Goal: Check status: Check status

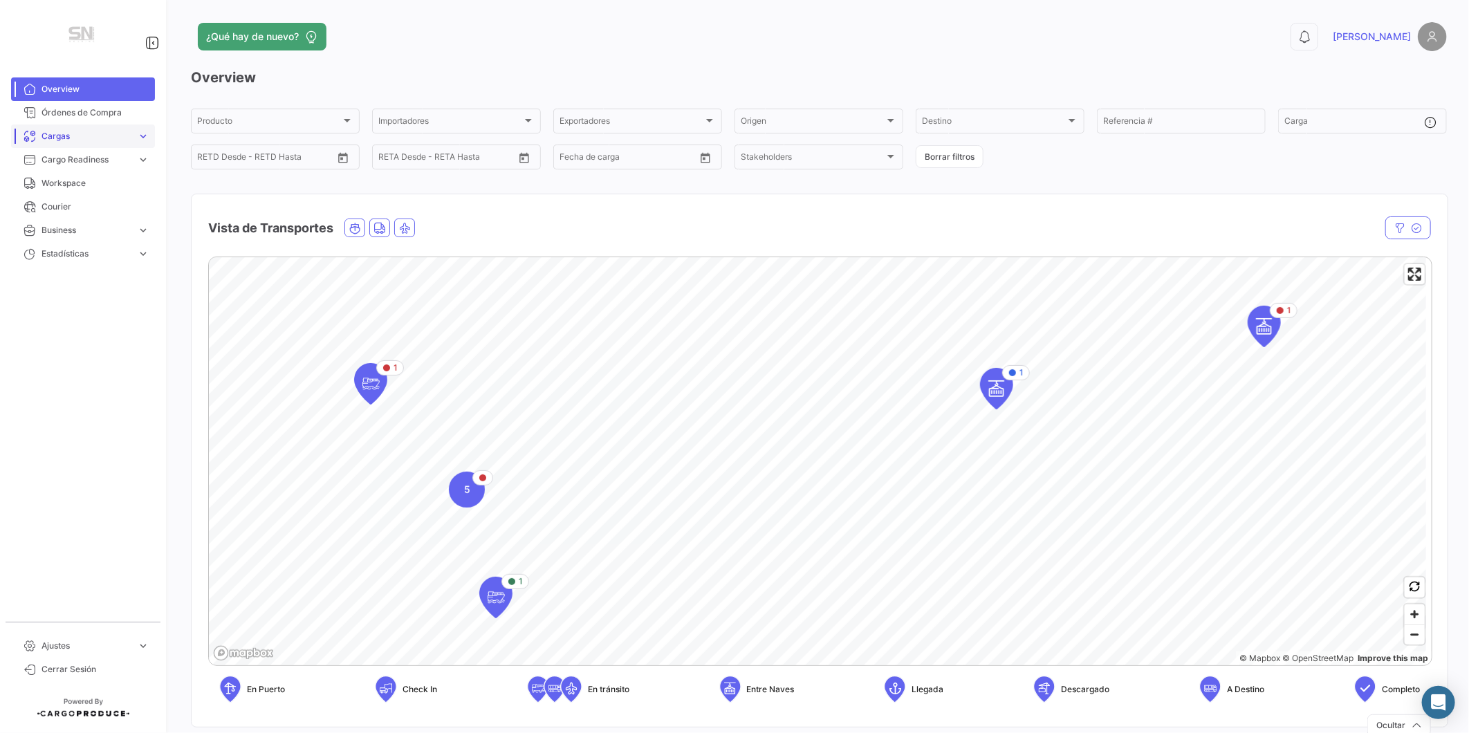
click at [109, 137] on span "Cargas" at bounding box center [87, 136] width 90 height 12
click at [98, 169] on link "Cargas Aéreas" at bounding box center [92, 165] width 125 height 21
click at [70, 143] on link "Cargas expand_more" at bounding box center [83, 137] width 144 height 24
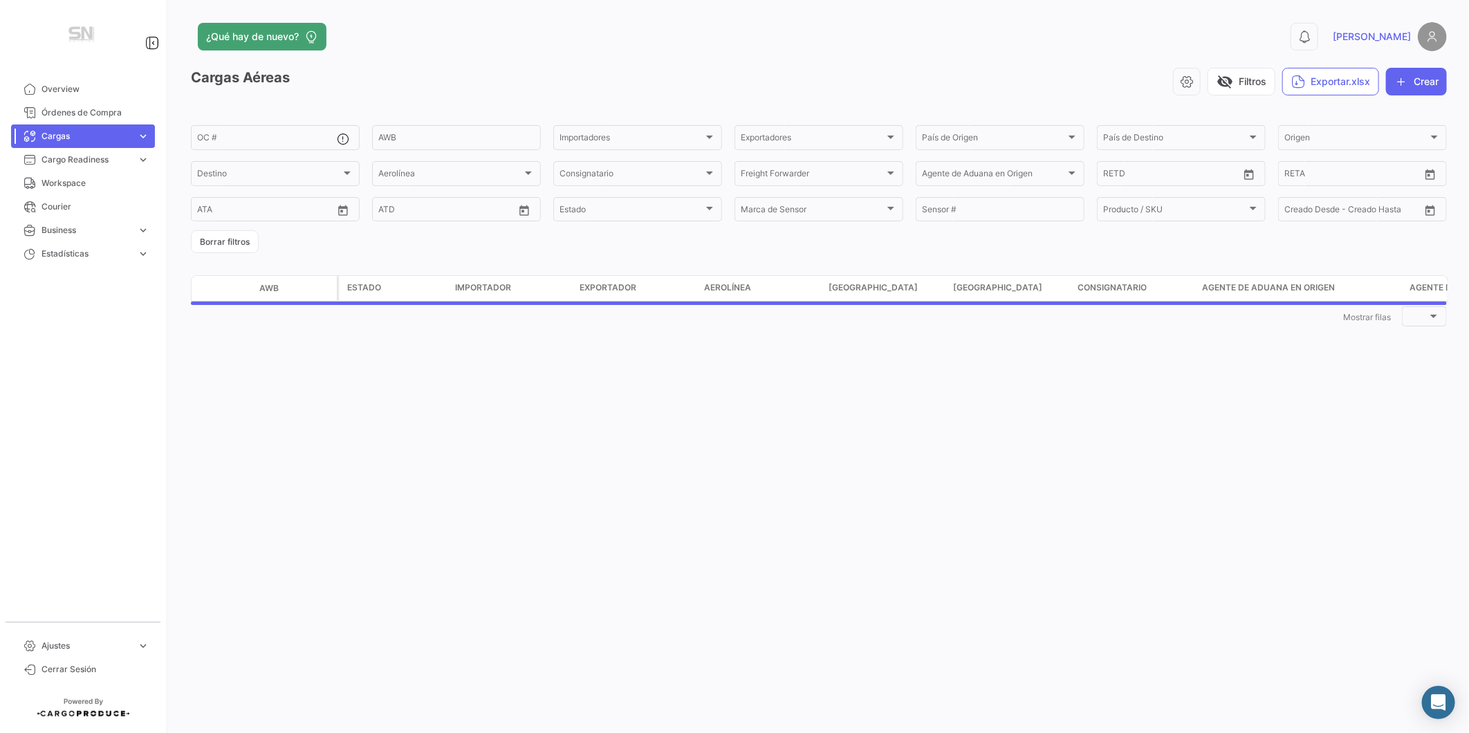
click at [93, 141] on span "Cargas" at bounding box center [87, 136] width 90 height 12
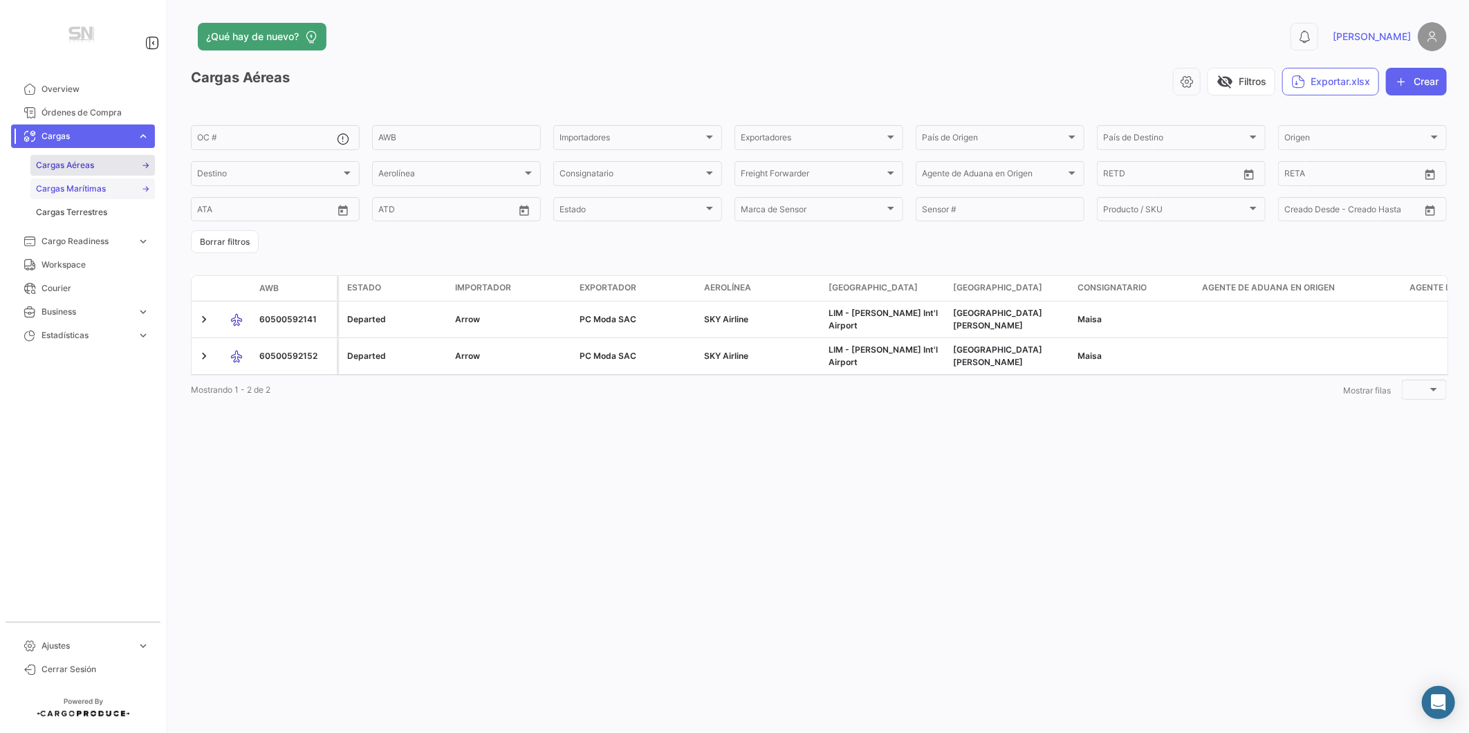
click at [76, 181] on link "Cargas Marítimas" at bounding box center [92, 188] width 125 height 21
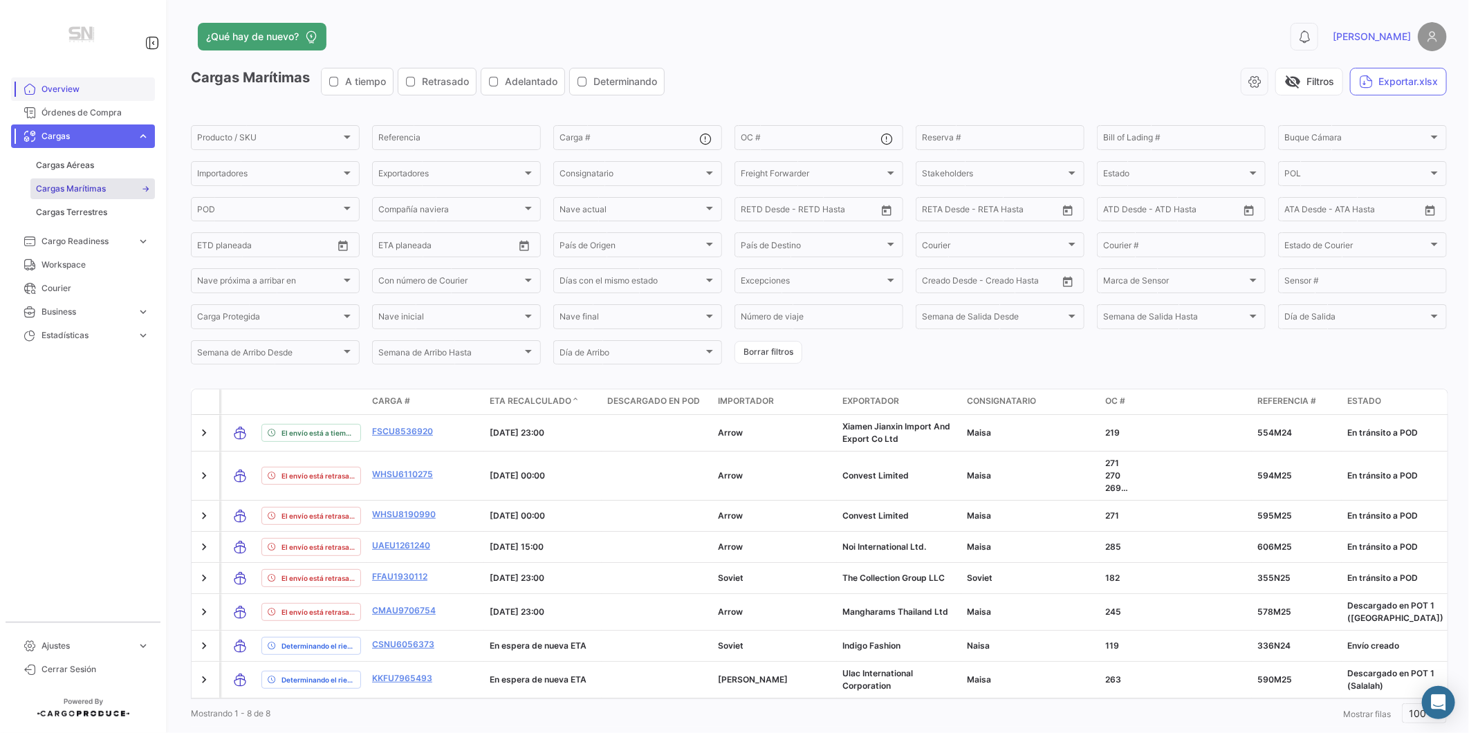
click at [58, 87] on span "Overview" at bounding box center [96, 89] width 108 height 12
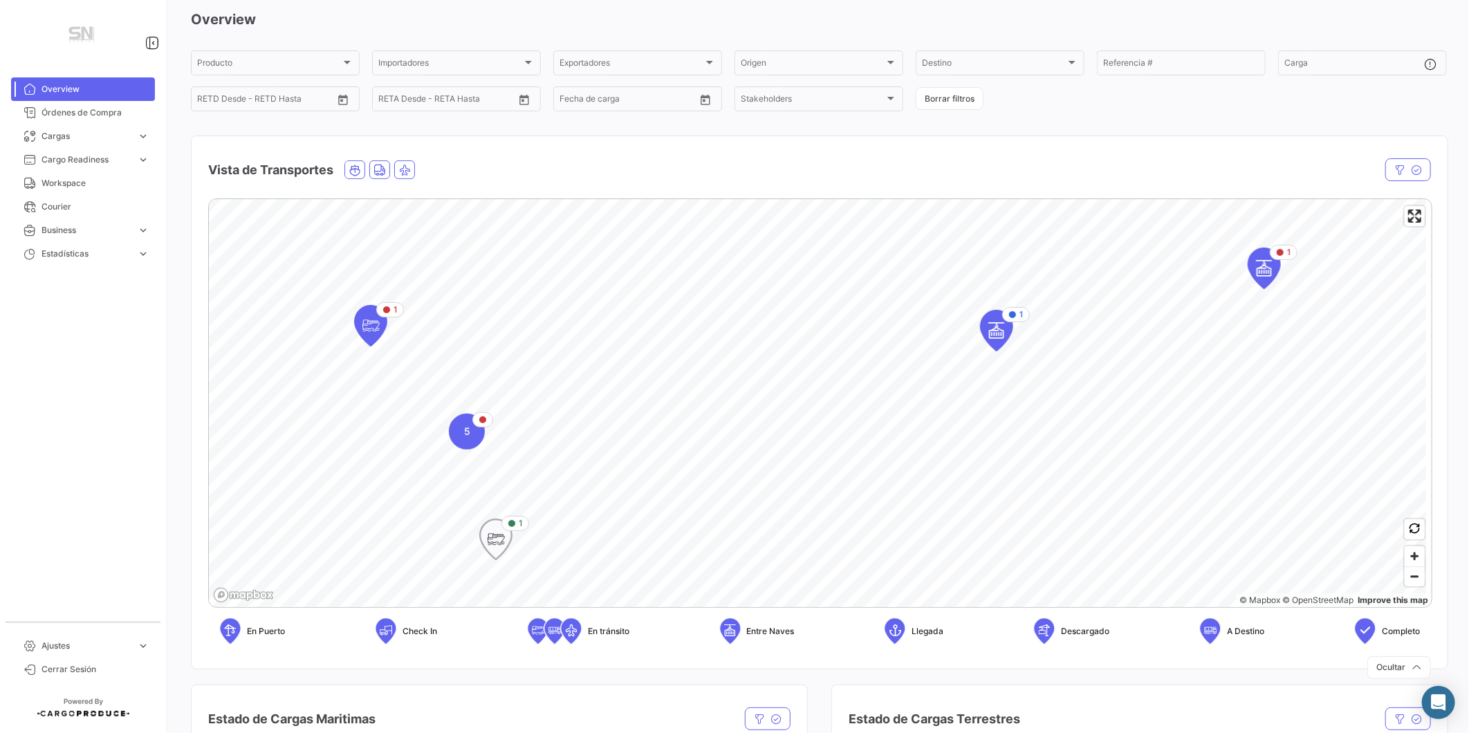
scroll to position [154, 0]
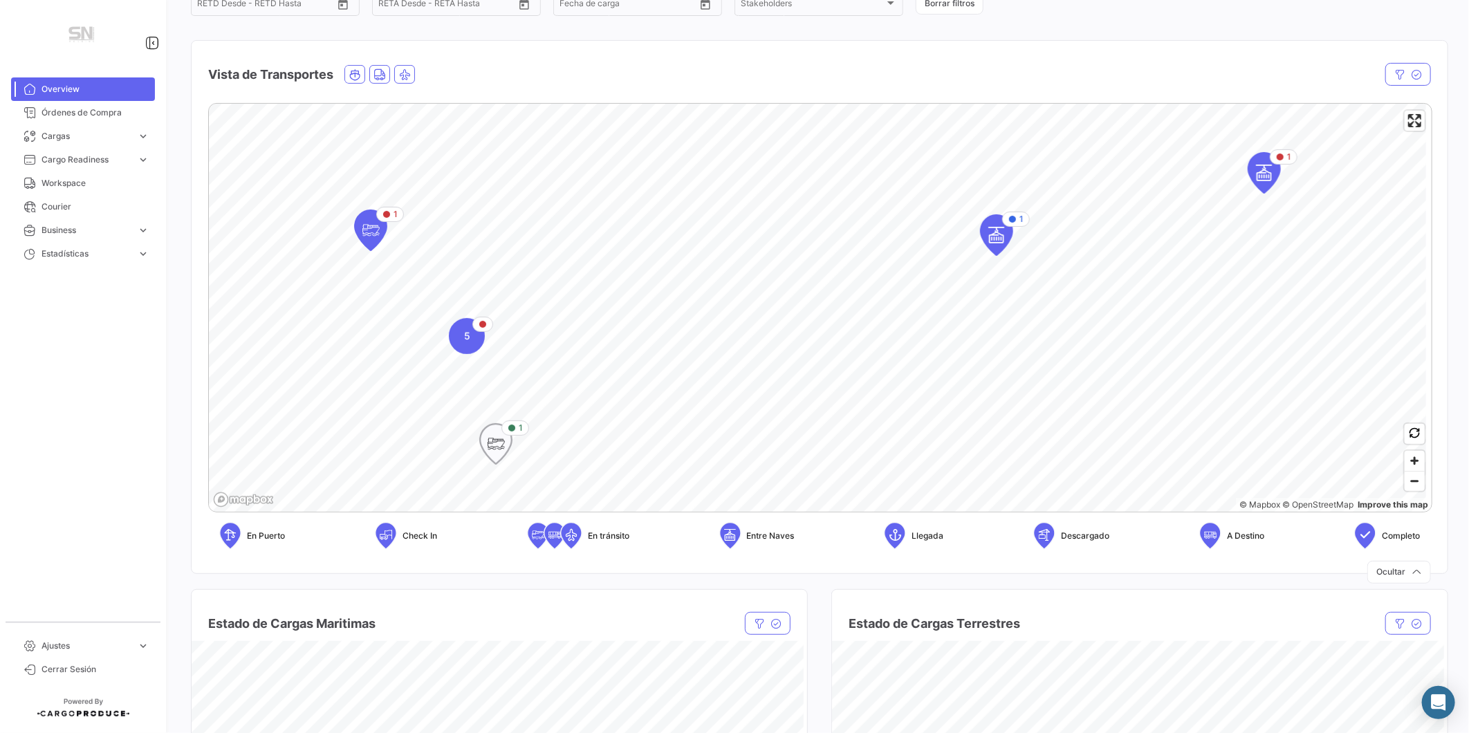
click at [489, 454] on icon "Map marker" at bounding box center [495, 444] width 19 height 29
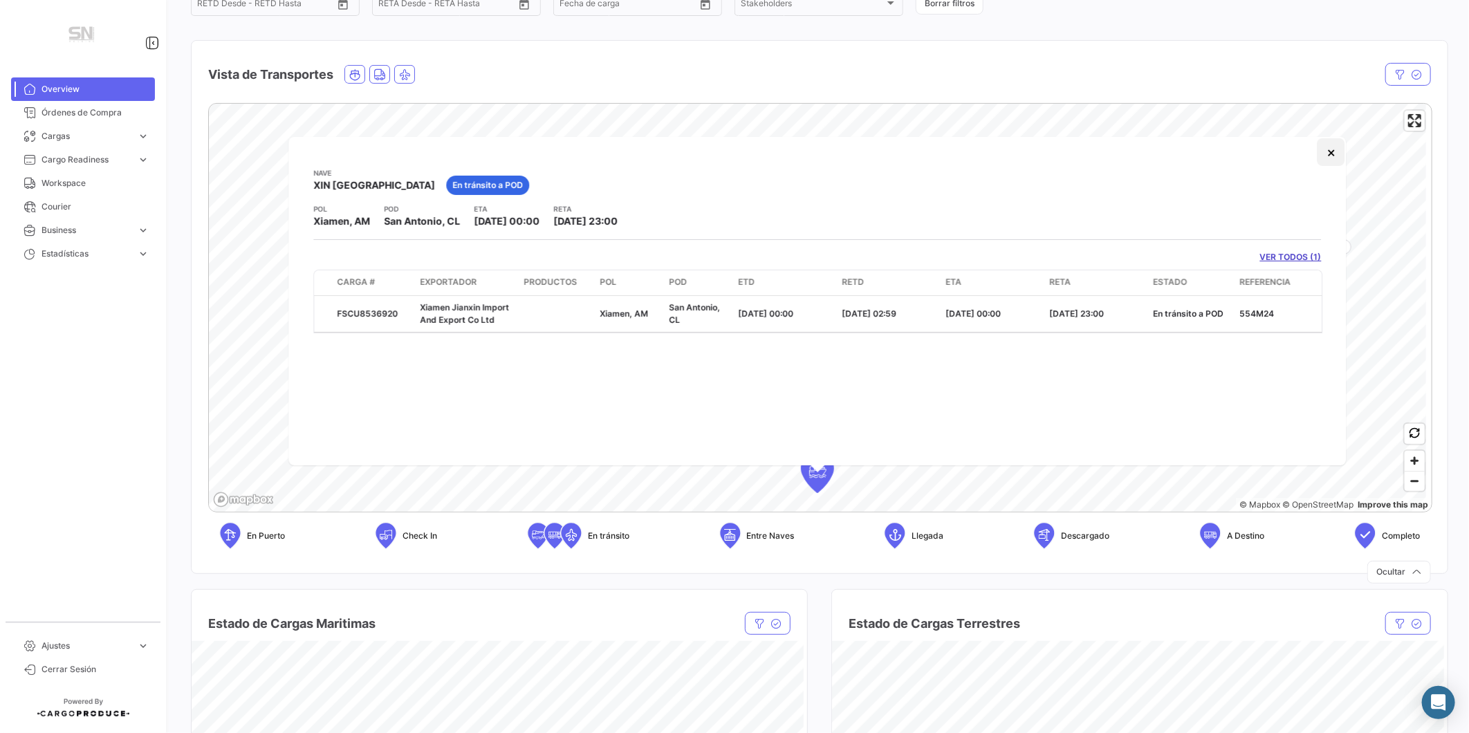
click at [1336, 164] on button "×" at bounding box center [1332, 152] width 28 height 28
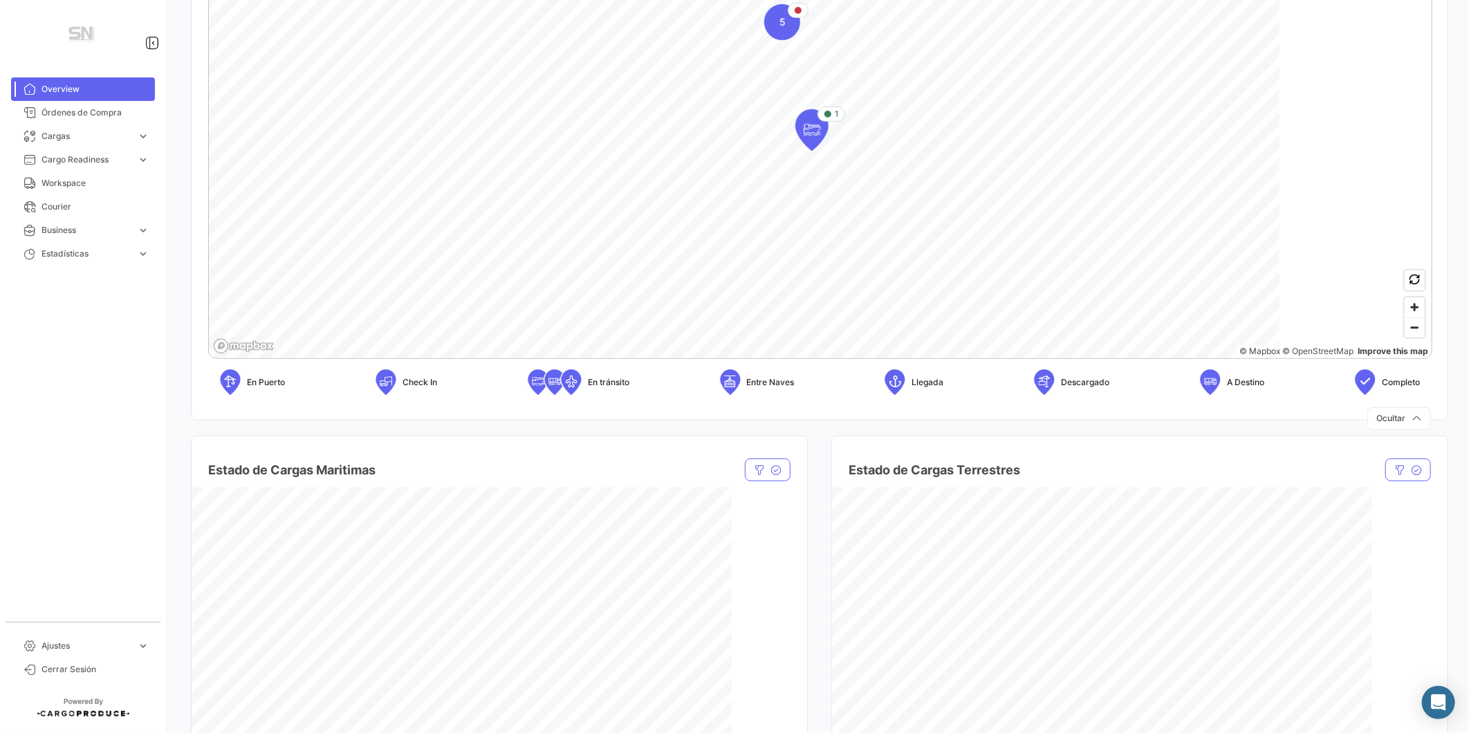
scroll to position [307, 0]
click at [1406, 305] on span "Zoom in" at bounding box center [1415, 307] width 20 height 20
drag, startPoint x: 1451, startPoint y: 58, endPoint x: 1430, endPoint y: 137, distance: 81.7
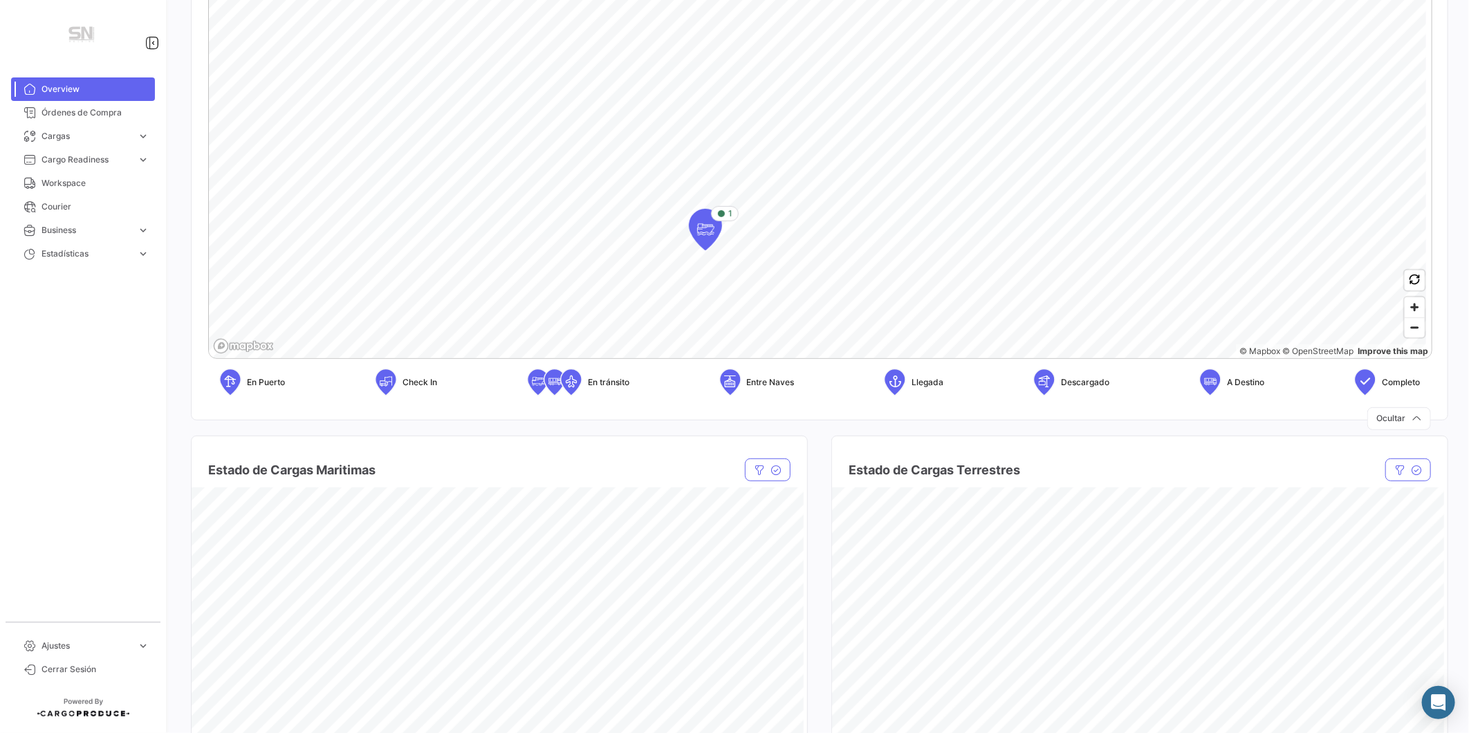
click at [1430, 137] on div "¿Qué hay de nuevo? 0 [PERSON_NAME] Overview Producto Producto Importadores Impo…" at bounding box center [819, 366] width 1301 height 733
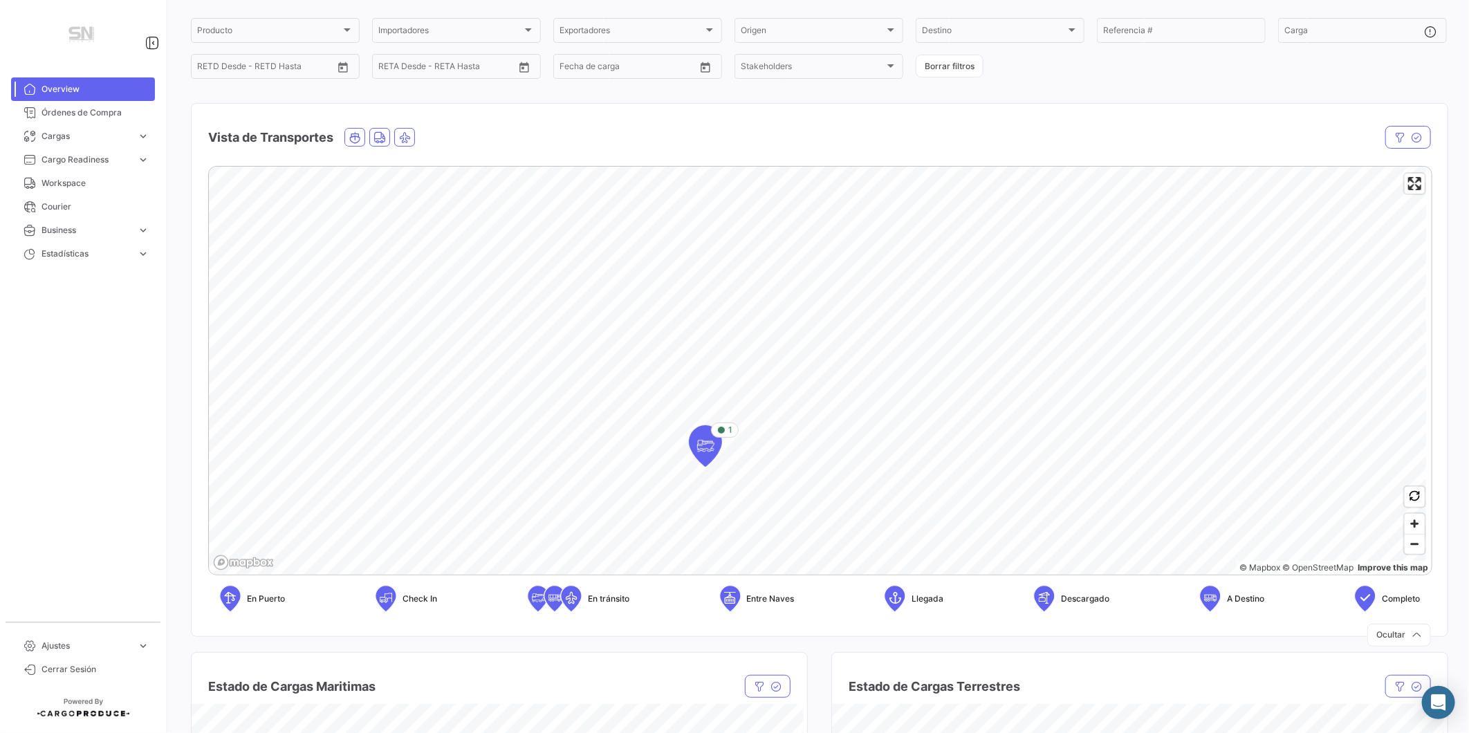
scroll to position [154, 0]
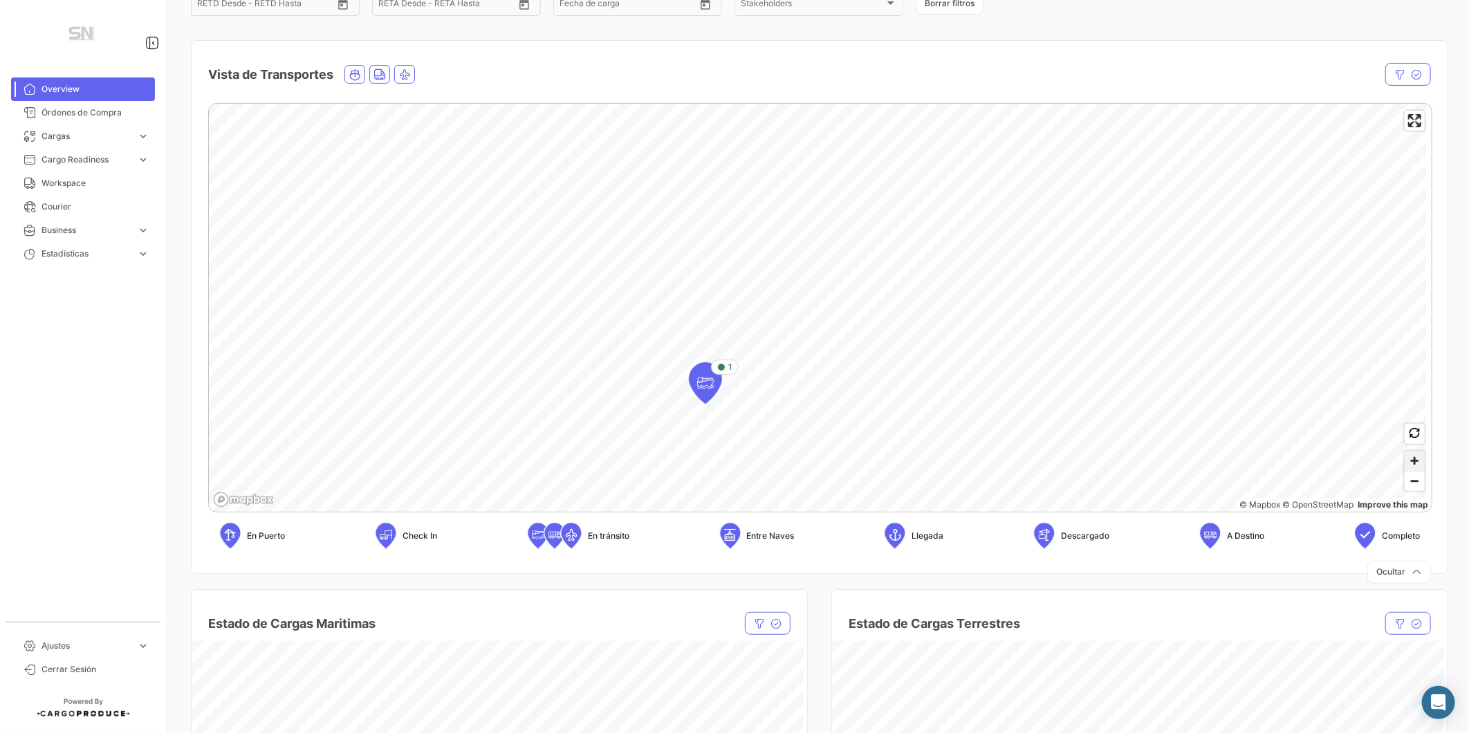
click at [1405, 462] on span "Zoom in" at bounding box center [1415, 461] width 20 height 20
click at [845, 69] on mat-card "Vista de Transportes En tránsito Estado Nave Nave Carga Agrupador por * OC # Bo…" at bounding box center [820, 307] width 1258 height 534
click at [573, 250] on icon "Map marker" at bounding box center [573, 248] width 19 height 29
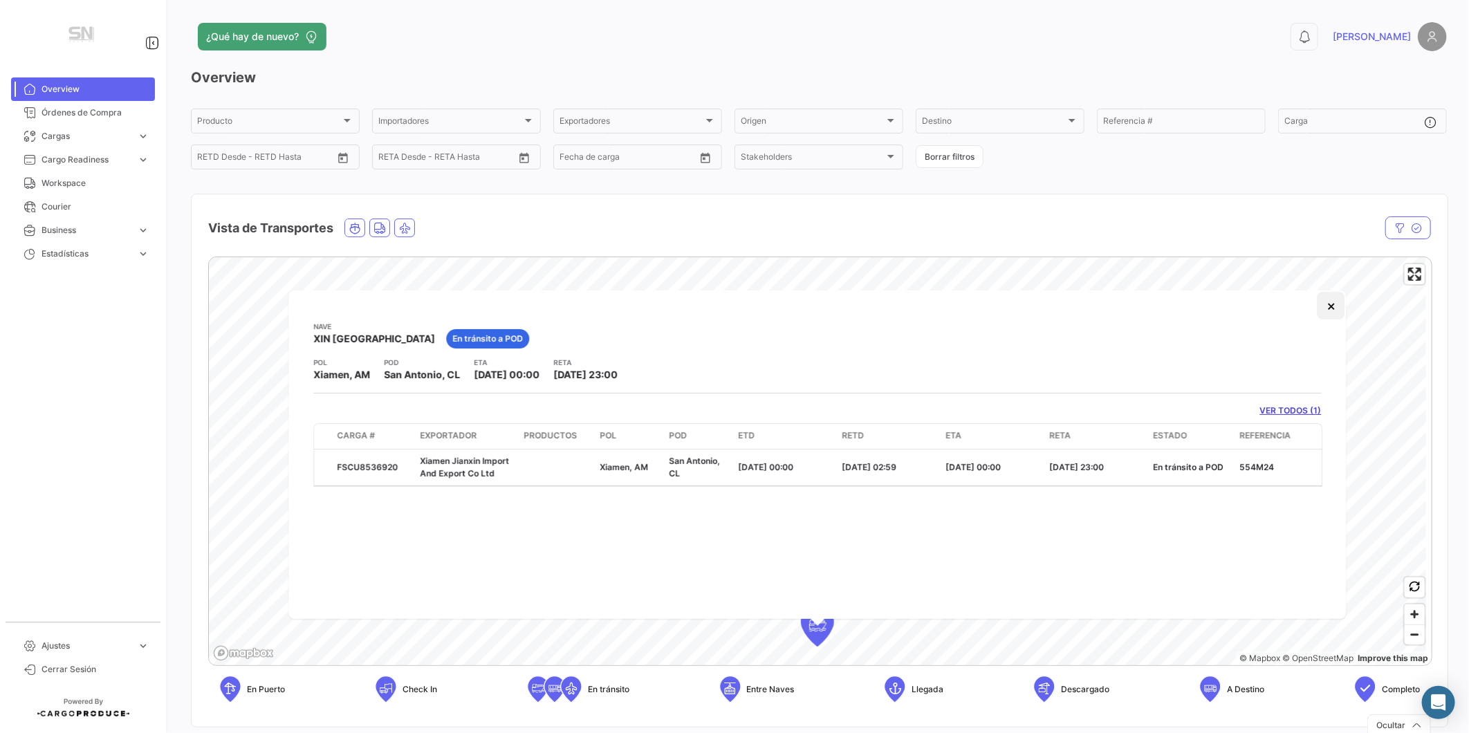
click at [1335, 307] on button "×" at bounding box center [1332, 306] width 28 height 28
